Goal: Information Seeking & Learning: Understand process/instructions

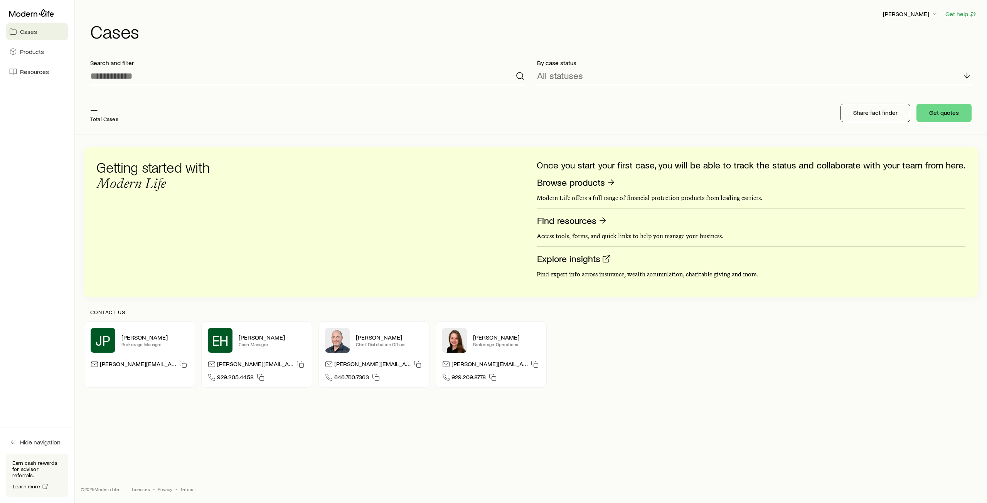
click at [723, 65] on p "By case status" at bounding box center [754, 63] width 435 height 8
click at [710, 109] on div "— Total Cases Share fact finder Get quotes" at bounding box center [531, 112] width 894 height 43
click at [751, 101] on div "— Total Cases Share fact finder Get quotes" at bounding box center [531, 112] width 894 height 43
click at [939, 110] on button "Get quotes" at bounding box center [944, 113] width 55 height 19
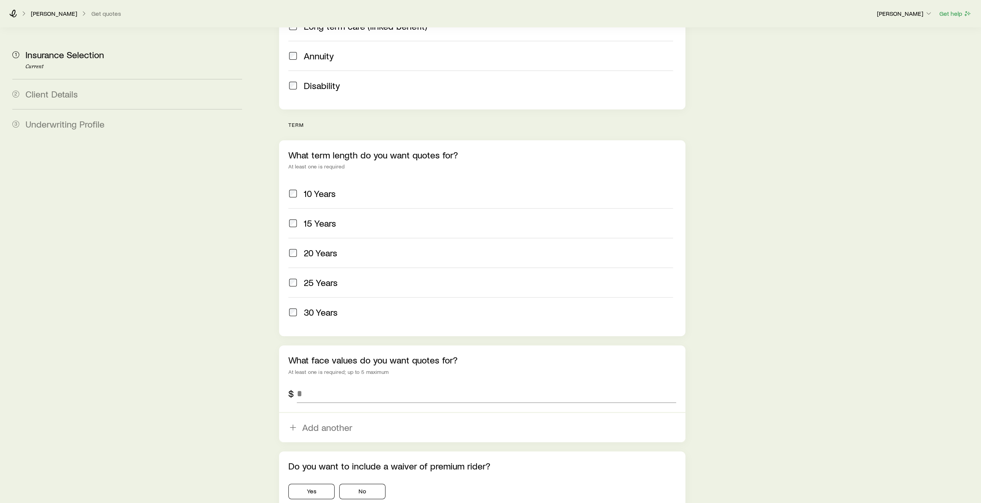
scroll to position [280, 0]
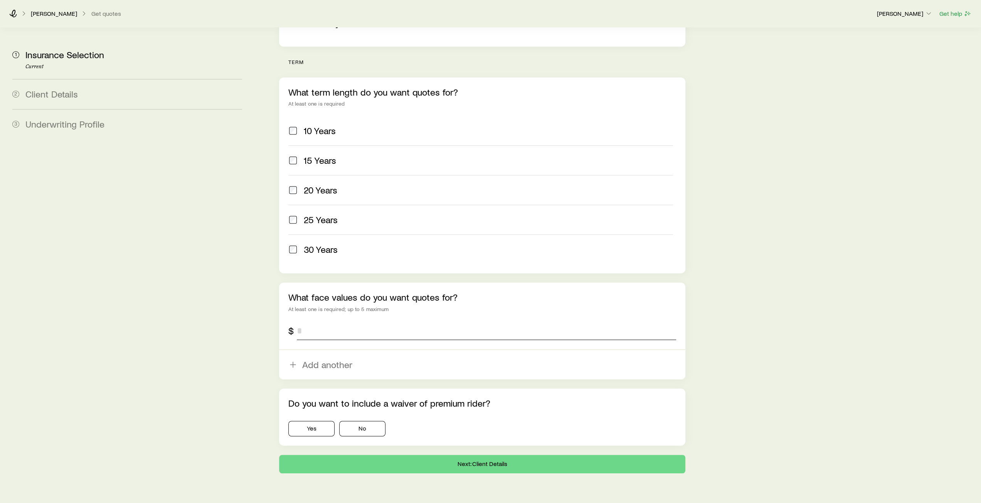
click at [305, 322] on input "tel" at bounding box center [486, 331] width 379 height 19
type input "*********"
click at [12, 17] on div "[PERSON_NAME] Get quotes [PERSON_NAME] Get help" at bounding box center [490, 14] width 981 height 28
click at [18, 15] on div "[PERSON_NAME] Get quotes" at bounding box center [439, 14] width 861 height 8
click at [14, 15] on icon at bounding box center [13, 14] width 8 height 8
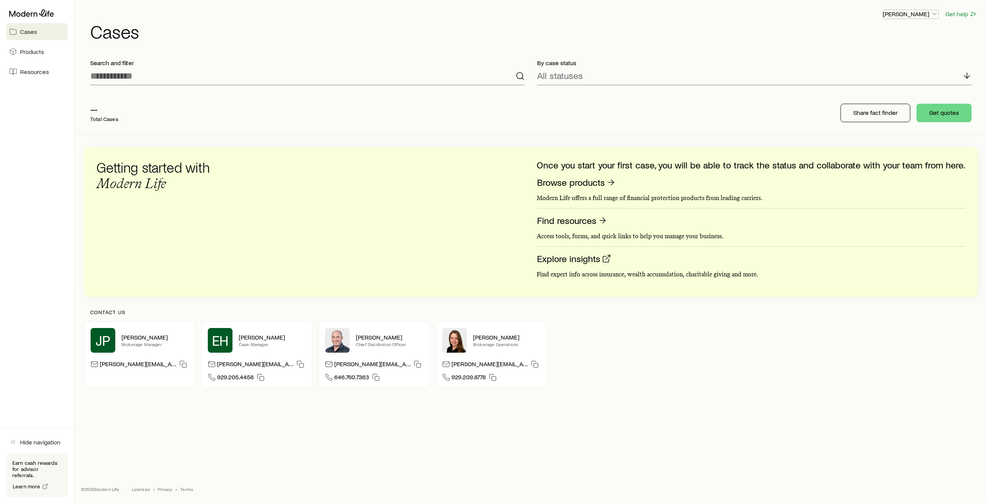
click at [930, 13] on p "[PERSON_NAME]" at bounding box center [911, 14] width 56 height 8
click at [961, 30] on h1 "Cases" at bounding box center [534, 31] width 888 height 19
click at [571, 183] on link "Browse products" at bounding box center [576, 183] width 79 height 12
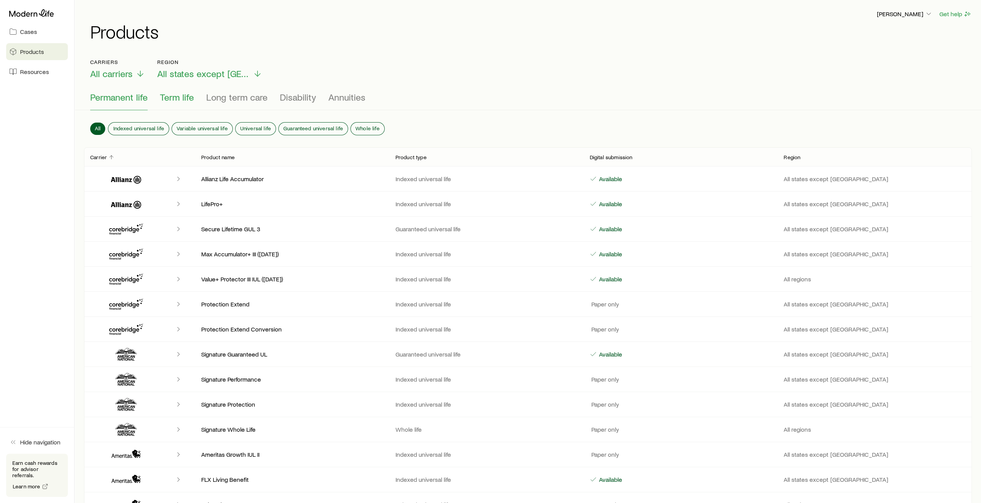
click at [183, 101] on span "Term life" at bounding box center [177, 97] width 34 height 11
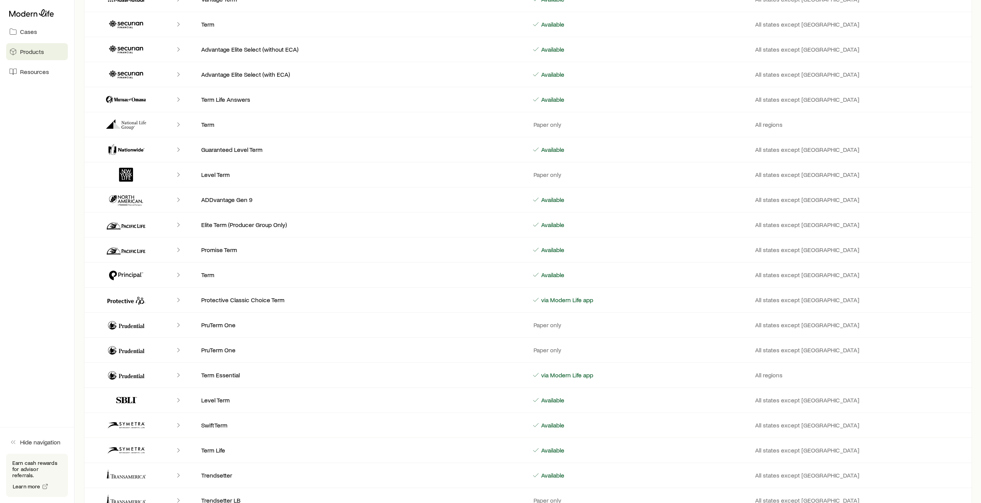
scroll to position [448, 0]
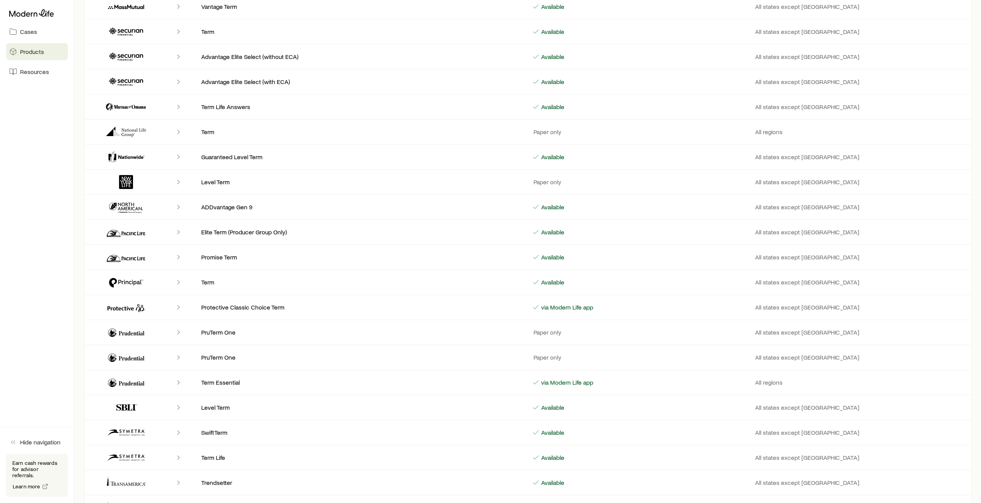
click at [556, 255] on p "Available" at bounding box center [552, 257] width 25 height 8
click at [776, 254] on p "All states except [GEOGRAPHIC_DATA]" at bounding box center [860, 257] width 211 height 8
click at [130, 258] on icon "Client cases" at bounding box center [126, 257] width 46 height 19
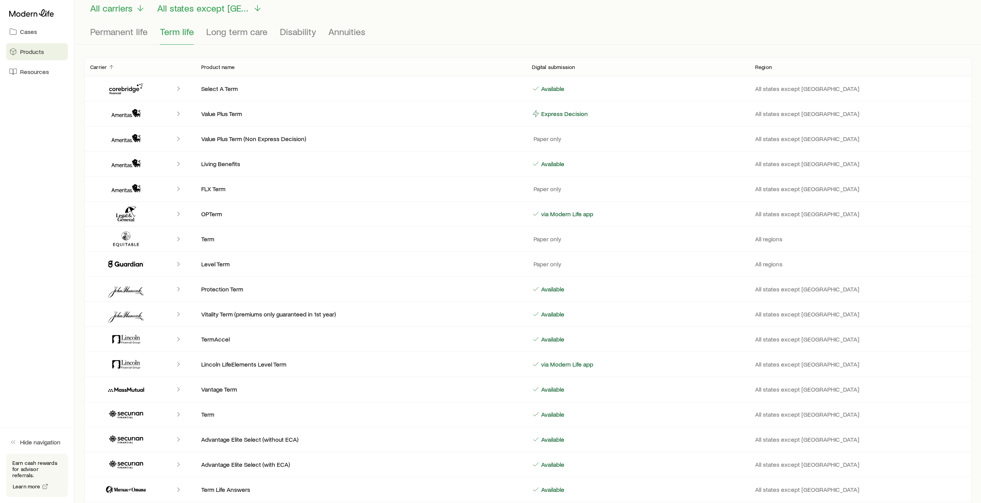
scroll to position [0, 0]
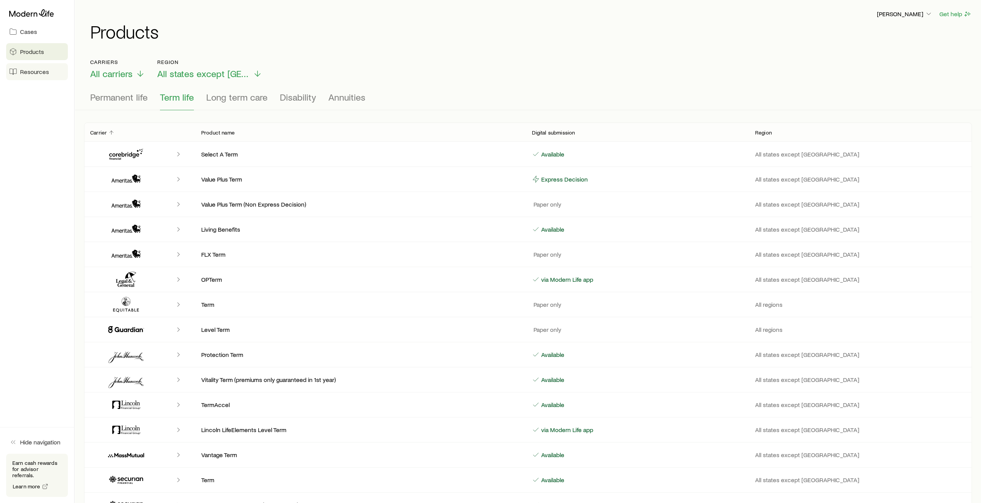
click at [37, 76] on link "Resources" at bounding box center [37, 71] width 62 height 17
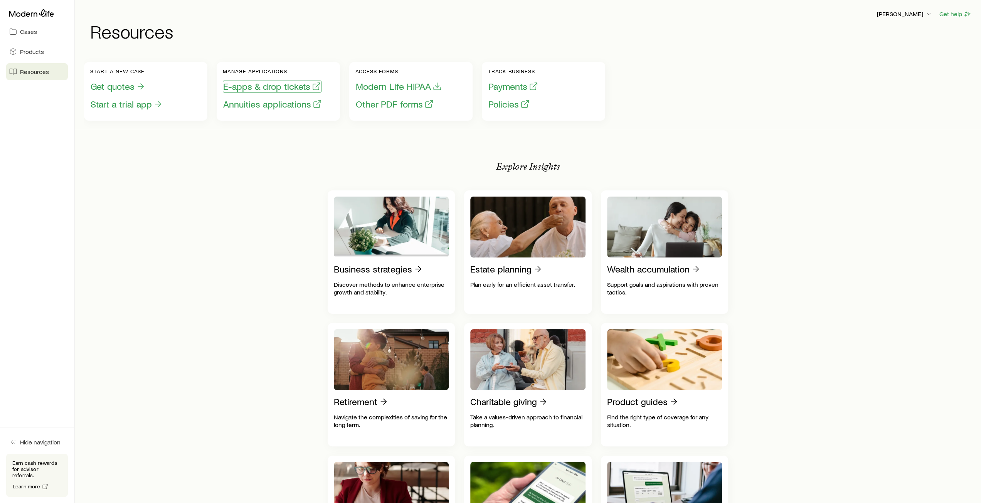
click at [263, 88] on button "E-apps & drop tickets" at bounding box center [272, 87] width 99 height 12
click at [131, 88] on button "Get quotes" at bounding box center [118, 87] width 56 height 12
click at [253, 88] on button "E-apps & drop tickets" at bounding box center [272, 87] width 99 height 12
click at [37, 33] on link "Cases" at bounding box center [37, 31] width 62 height 17
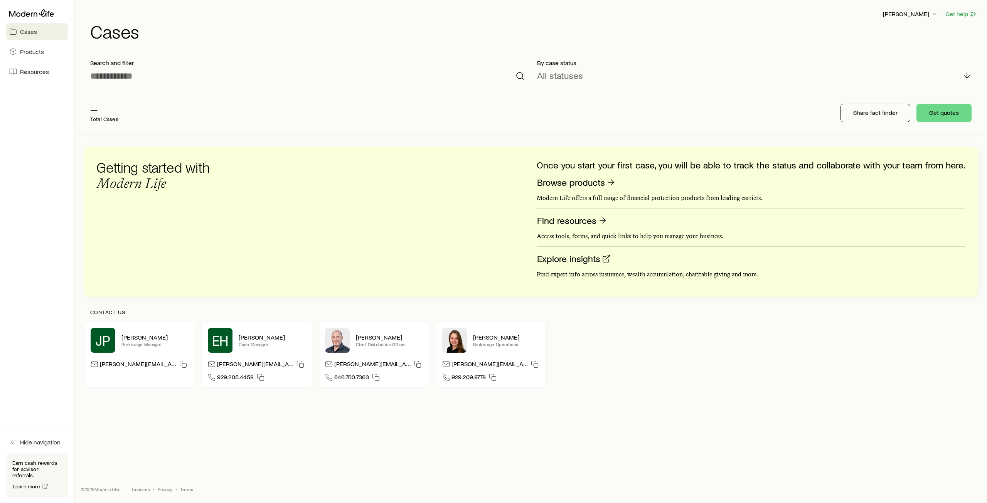
click at [31, 34] on span "Cases" at bounding box center [28, 32] width 17 height 8
click at [35, 35] on span "Cases" at bounding box center [28, 32] width 17 height 8
click at [964, 78] on icon at bounding box center [966, 75] width 9 height 9
click at [684, 22] on h1 "Cases" at bounding box center [534, 31] width 888 height 19
click at [35, 75] on span "Resources" at bounding box center [34, 72] width 29 height 8
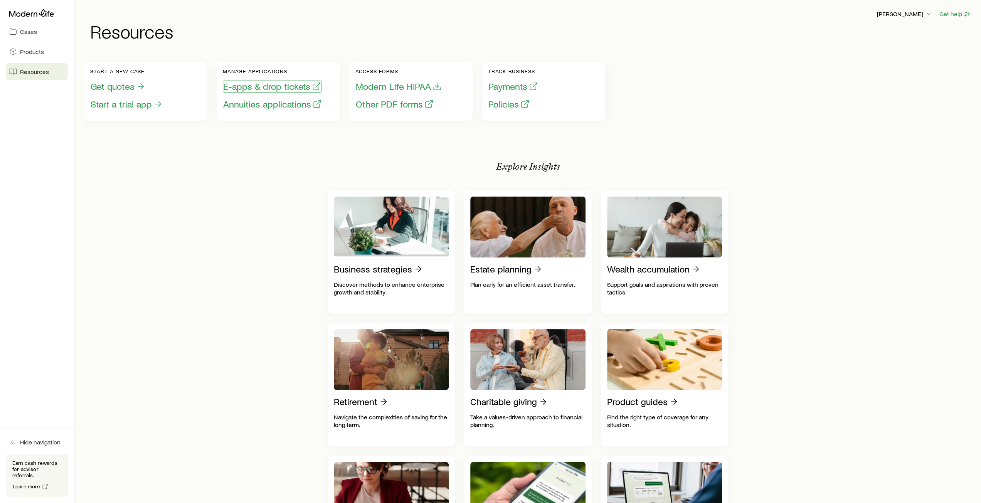
click at [272, 90] on button "E-apps & drop tickets" at bounding box center [272, 87] width 99 height 12
click at [256, 85] on button "E-apps & drop tickets" at bounding box center [272, 87] width 99 height 12
click at [246, 84] on button "E-apps & drop tickets" at bounding box center [272, 87] width 99 height 12
click at [252, 104] on button "Annuities applications" at bounding box center [272, 104] width 99 height 12
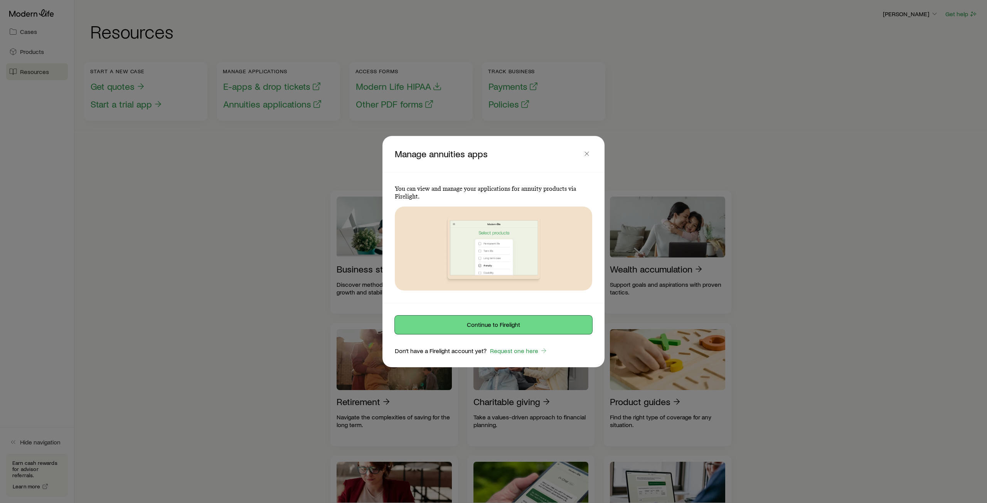
click at [506, 325] on button "Continue to Firelight" at bounding box center [493, 325] width 197 height 19
click at [586, 154] on icon "button" at bounding box center [587, 154] width 8 height 8
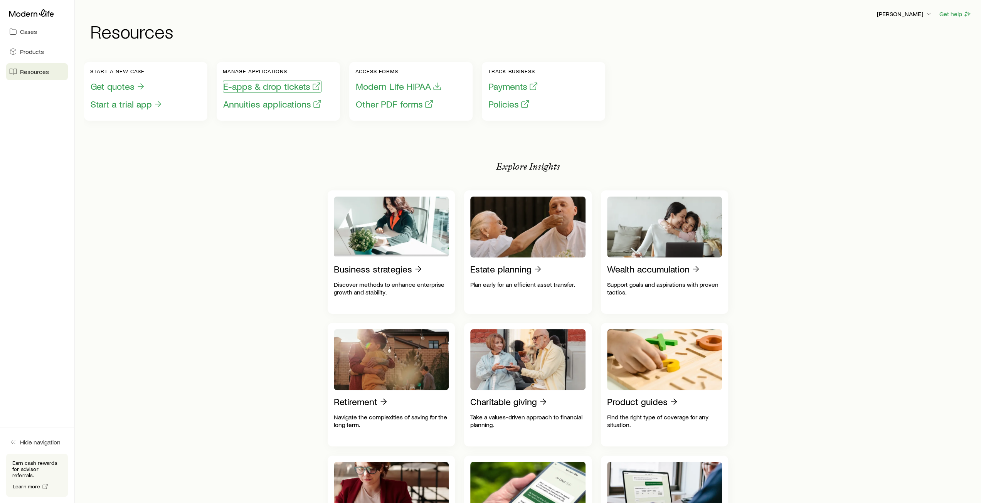
click at [265, 88] on button "E-apps & drop tickets" at bounding box center [272, 87] width 99 height 12
click at [927, 14] on icon "button" at bounding box center [929, 14] width 8 height 8
click at [778, 36] on h1 "Resources" at bounding box center [531, 31] width 882 height 19
click at [923, 13] on p "[PERSON_NAME]" at bounding box center [905, 14] width 56 height 8
click at [883, 76] on button "Sign out" at bounding box center [887, 76] width 86 height 14
